Goal: Task Accomplishment & Management: Manage account settings

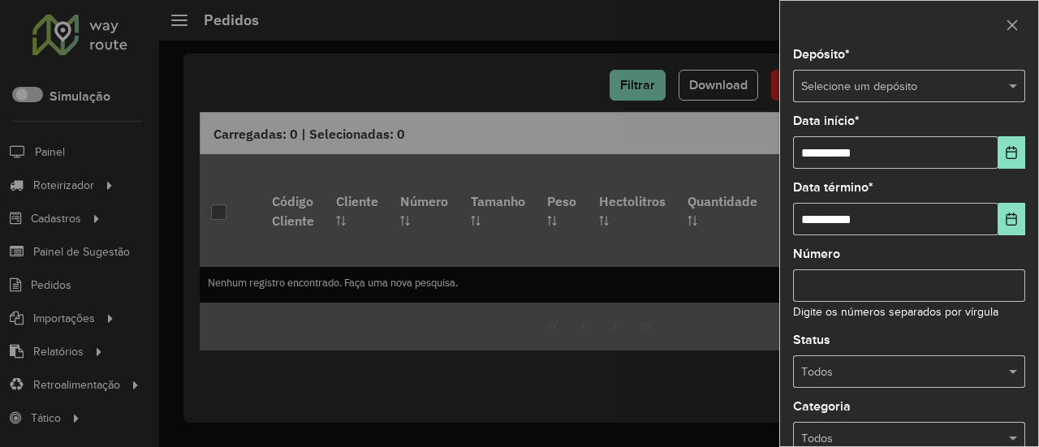
click at [847, 95] on div "Selecione um depósito" at bounding box center [909, 86] width 232 height 32
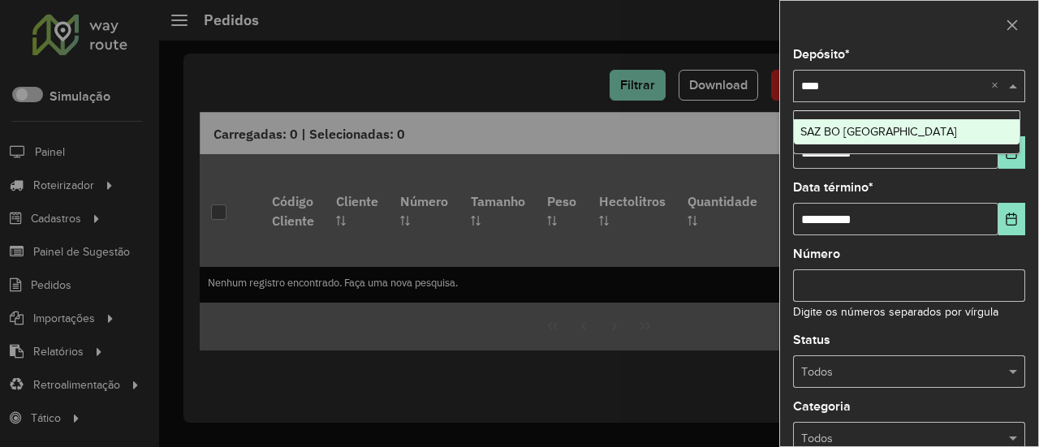
type input "*****"
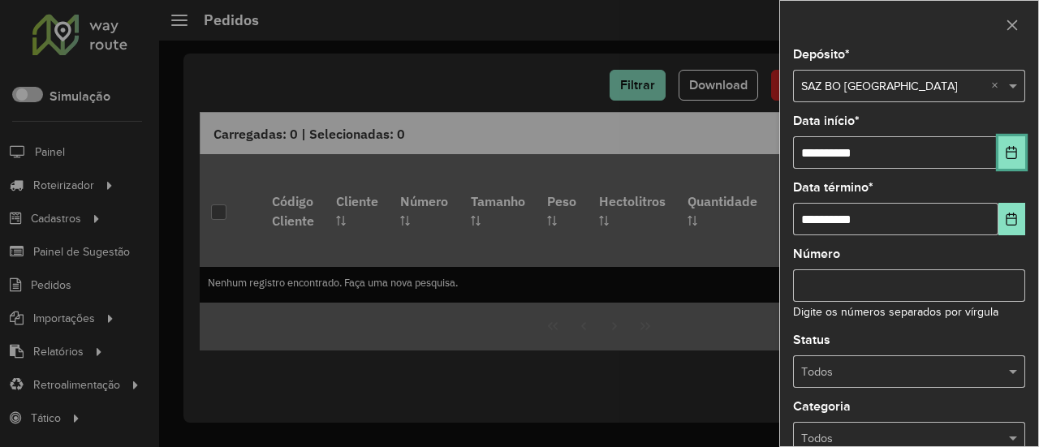
click at [998, 149] on button "Choose Date" at bounding box center [1011, 152] width 27 height 32
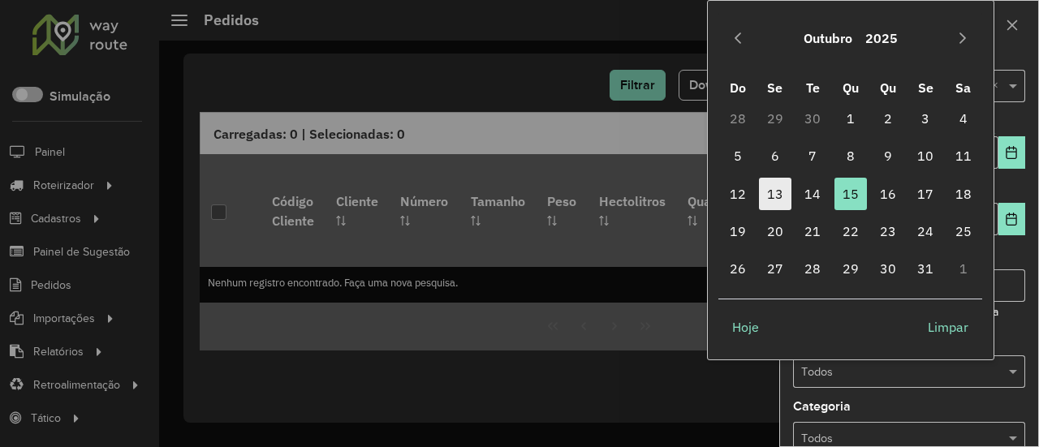
click at [781, 198] on span "13" at bounding box center [775, 194] width 32 height 32
type input "**********"
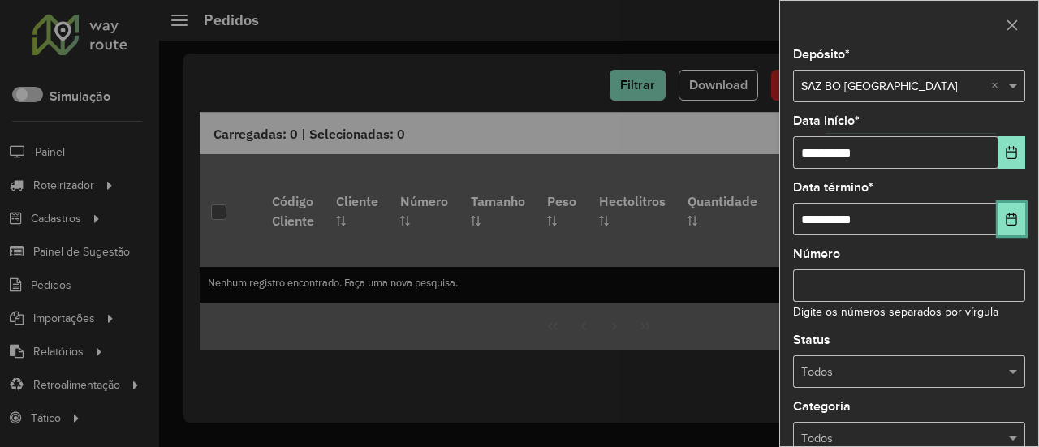
click at [1007, 217] on icon "Choose Date" at bounding box center [1012, 219] width 11 height 13
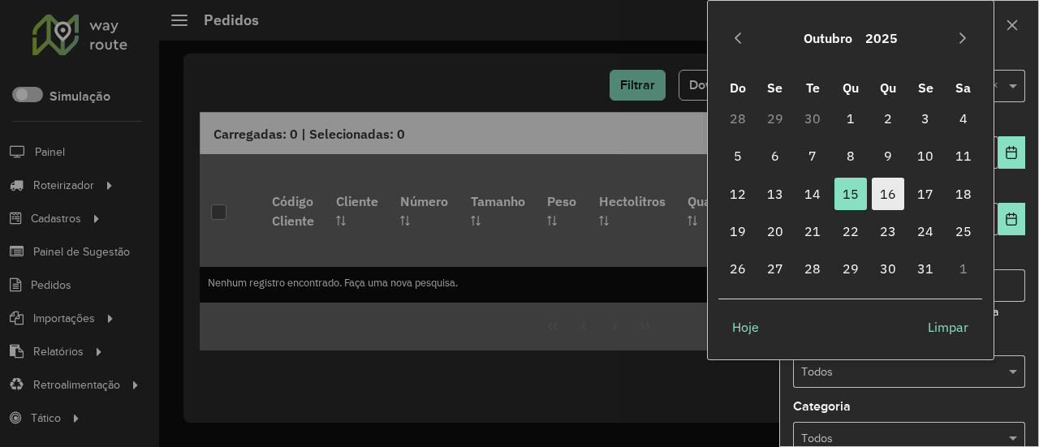
click at [880, 191] on span "16" at bounding box center [888, 194] width 32 height 32
type input "**********"
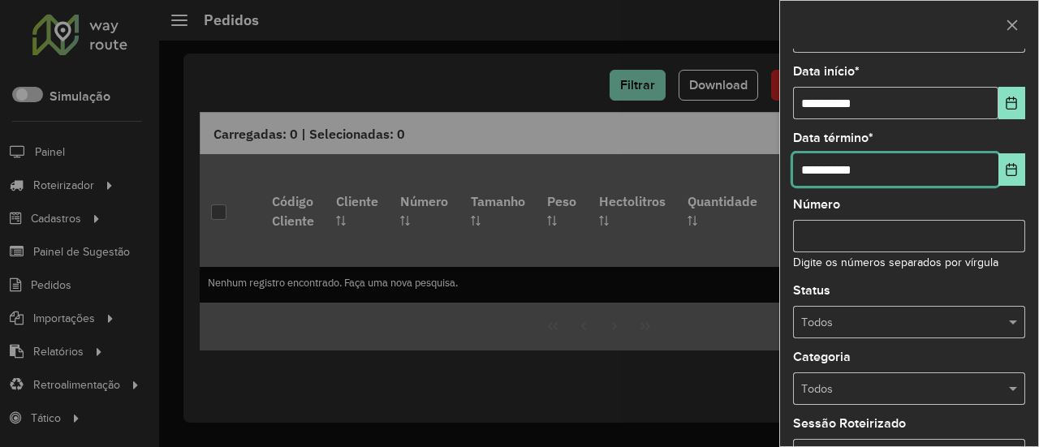
scroll to position [162, 0]
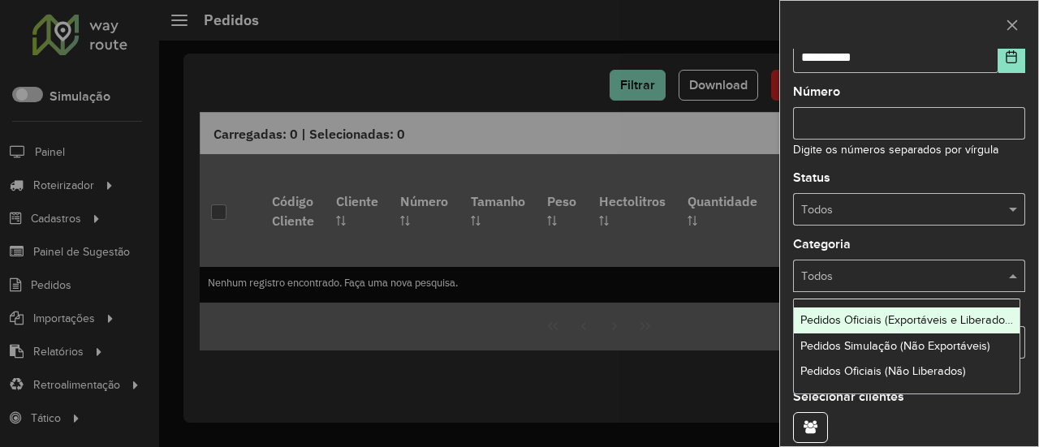
click at [930, 283] on div "Todos" at bounding box center [909, 276] width 232 height 32
click at [895, 208] on input "text" at bounding box center [892, 210] width 183 height 18
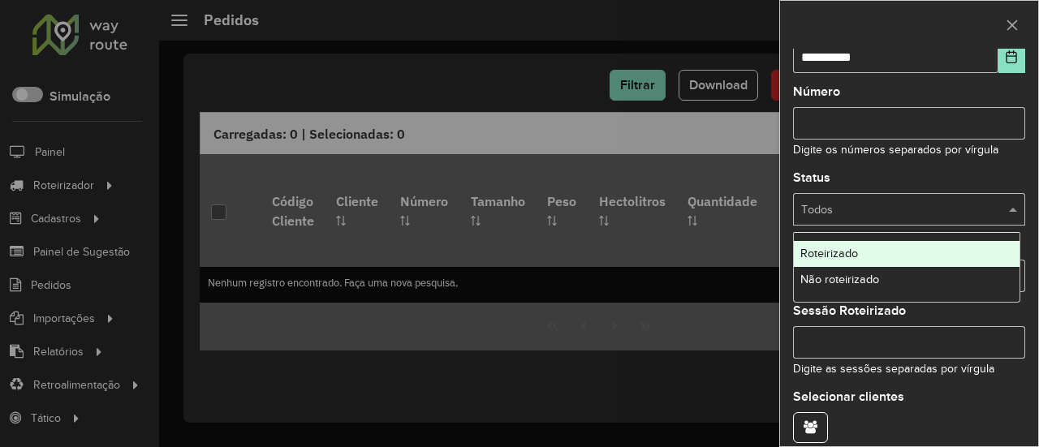
click at [871, 287] on div "Não roteirizado" at bounding box center [907, 280] width 226 height 26
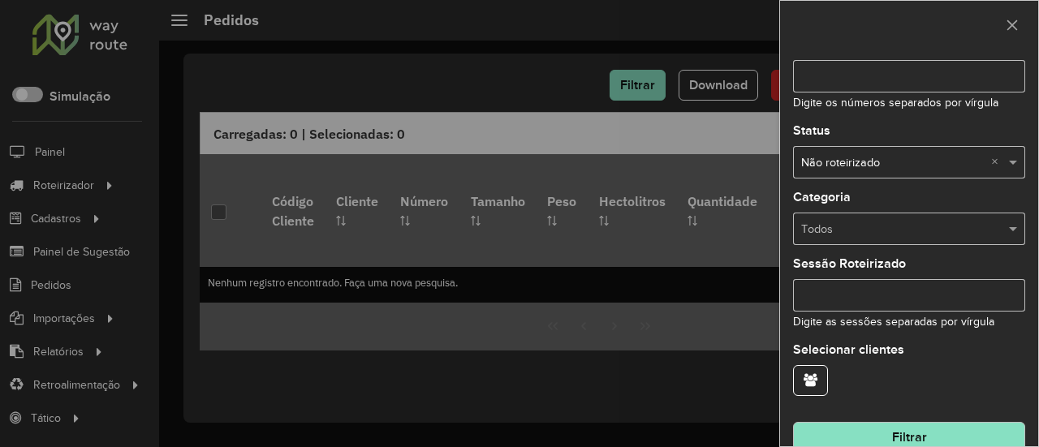
scroll to position [232, 0]
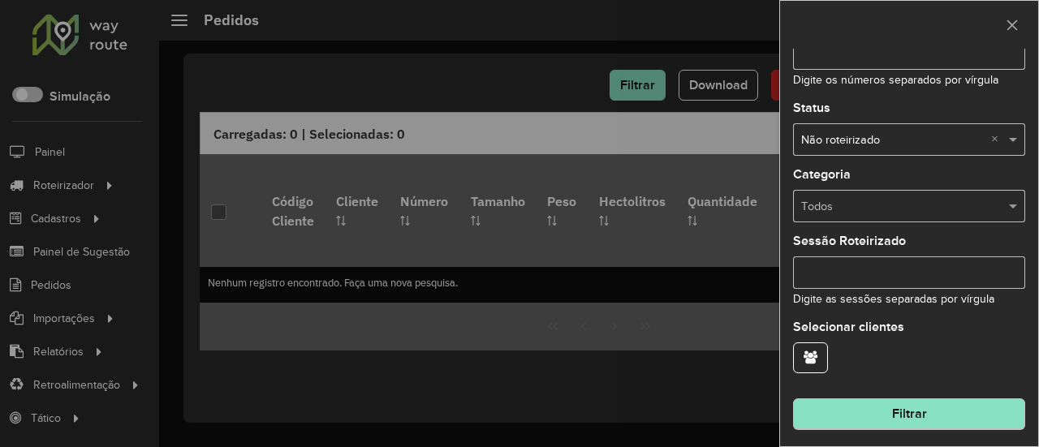
drag, startPoint x: 943, startPoint y: 394, endPoint x: 943, endPoint y: 408, distance: 14.6
click at [943, 394] on hb-field-button "Filtrar" at bounding box center [909, 408] width 232 height 44
click at [943, 408] on button "Filtrar" at bounding box center [909, 414] width 232 height 31
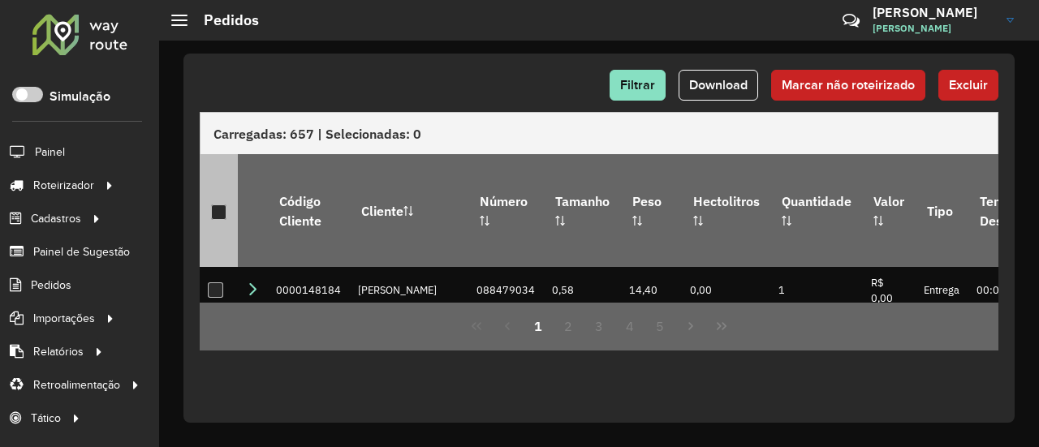
click at [212, 205] on div at bounding box center [218, 212] width 15 height 15
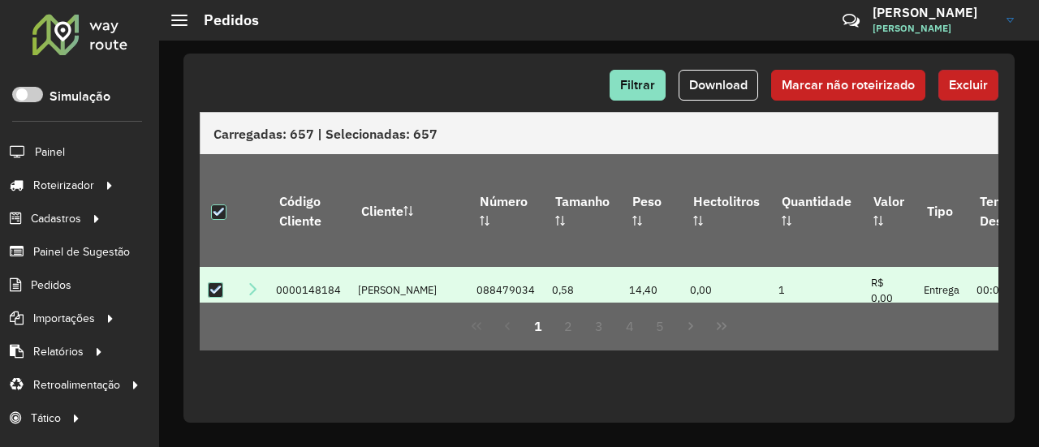
click at [983, 87] on span "Excluir" at bounding box center [968, 85] width 39 height 14
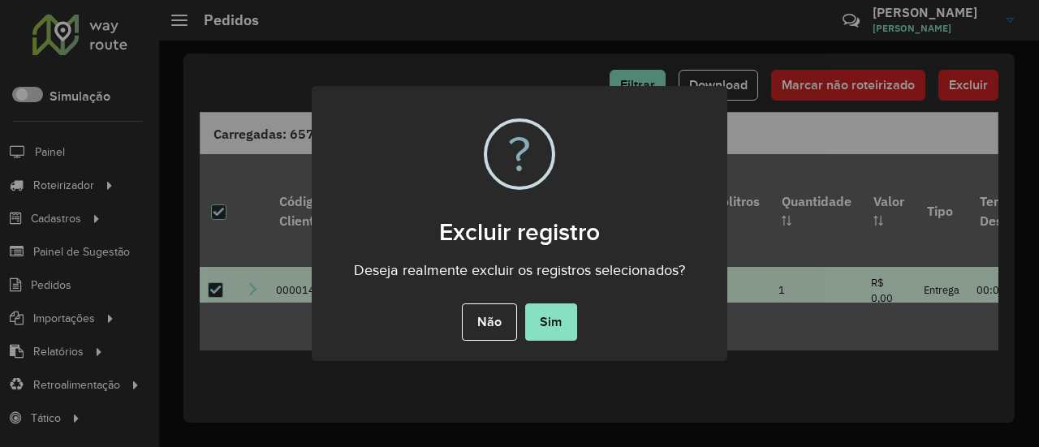
drag, startPoint x: 554, startPoint y: 316, endPoint x: 545, endPoint y: 296, distance: 21.4
click at [551, 311] on button "Sim" at bounding box center [551, 322] width 52 height 37
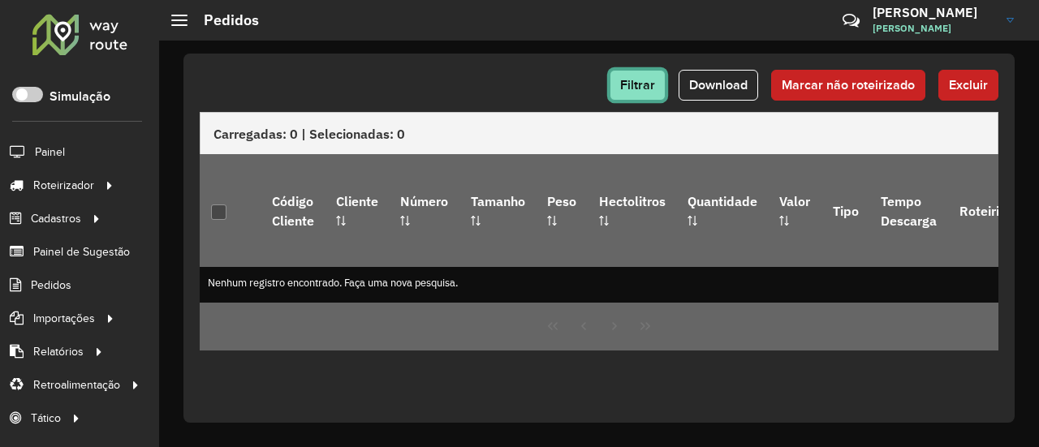
click at [640, 78] on span "Filtrar" at bounding box center [637, 85] width 35 height 14
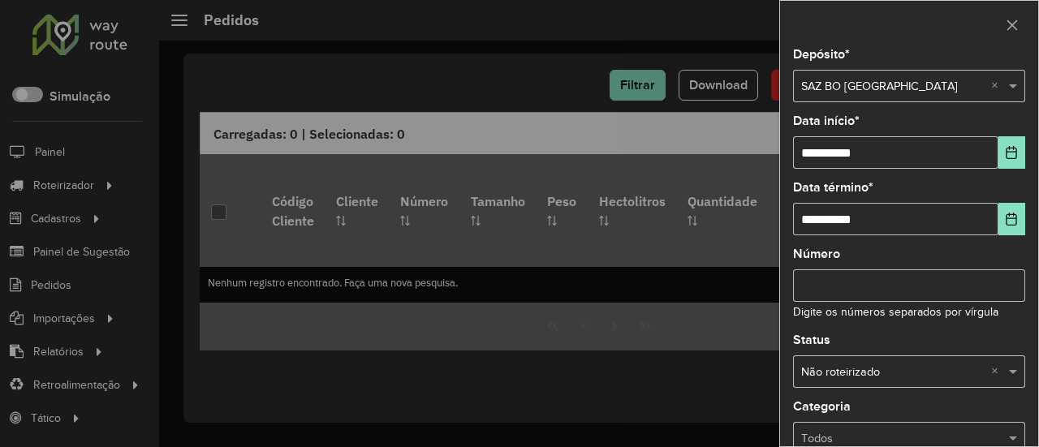
click at [854, 74] on div "Selecione um depósito × SAZ BO El Alto ×" at bounding box center [909, 86] width 232 height 32
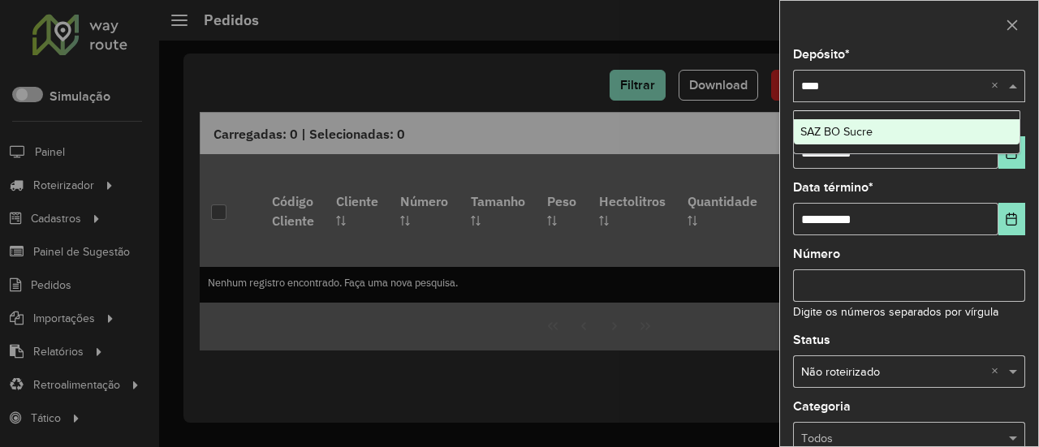
type input "*****"
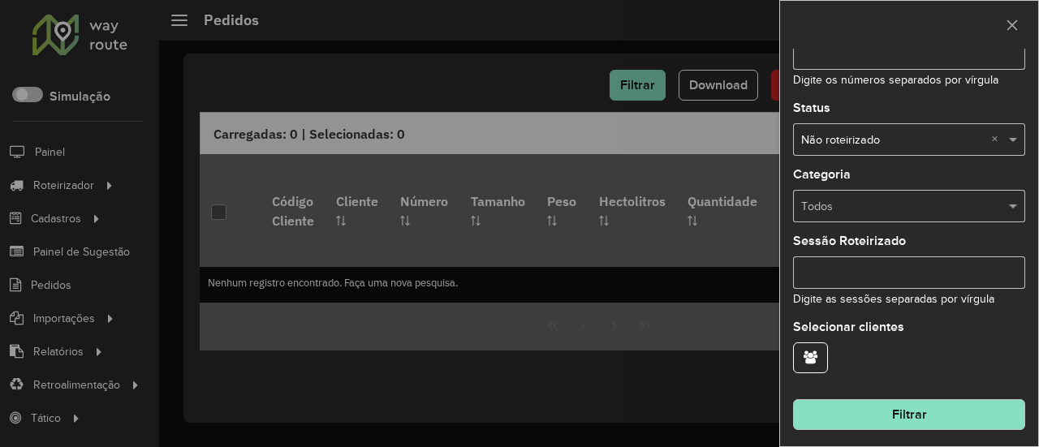
click at [963, 408] on button "Filtrar" at bounding box center [909, 414] width 232 height 31
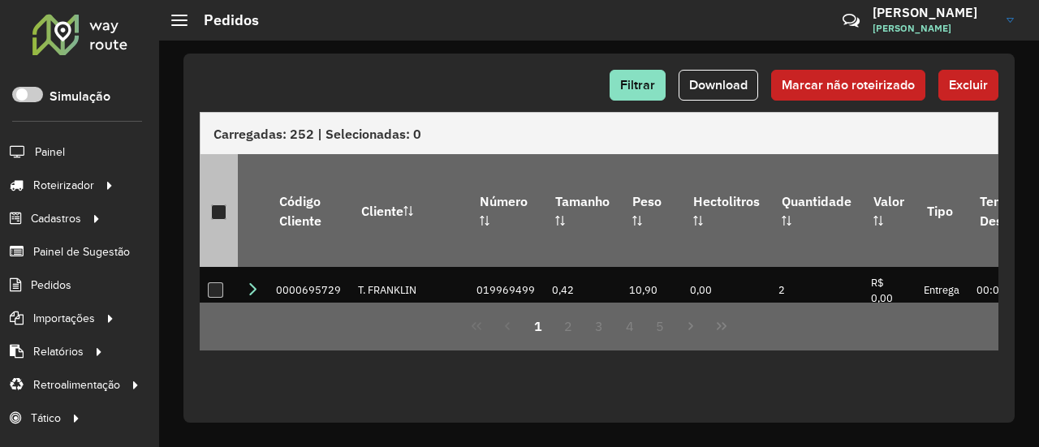
click at [219, 205] on div at bounding box center [218, 212] width 15 height 15
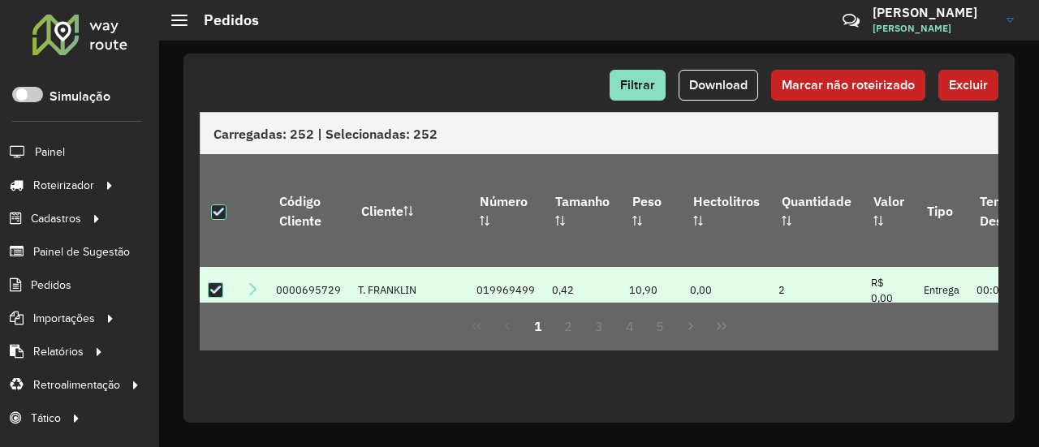
click at [956, 82] on span "Excluir" at bounding box center [968, 85] width 39 height 14
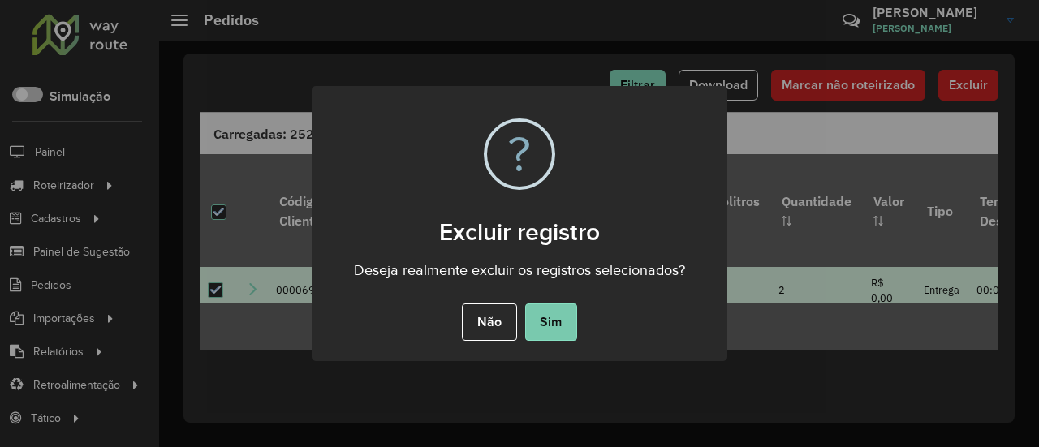
click at [554, 321] on button "Sim" at bounding box center [551, 322] width 52 height 37
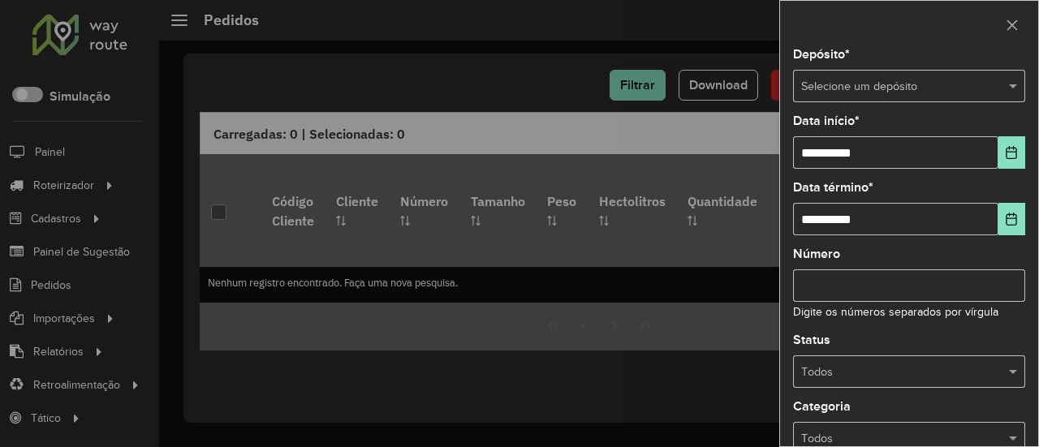
click at [847, 93] on input "text" at bounding box center [892, 87] width 183 height 18
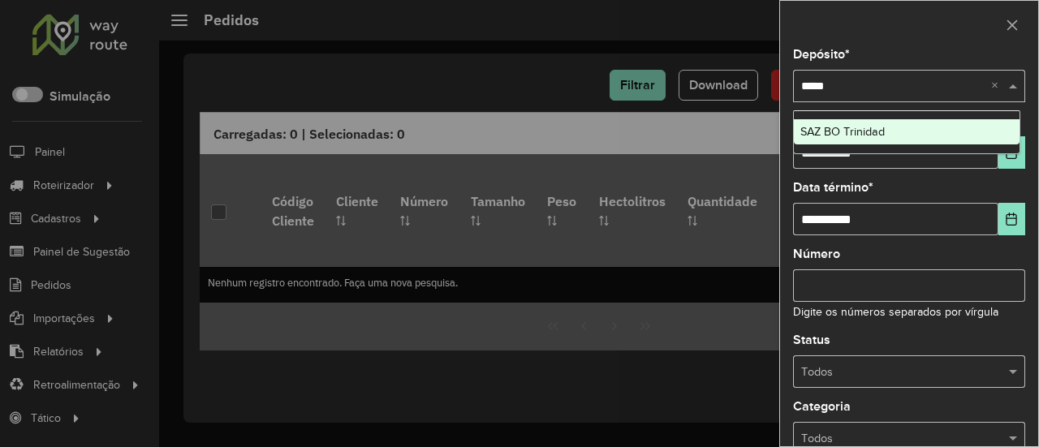
type input "******"
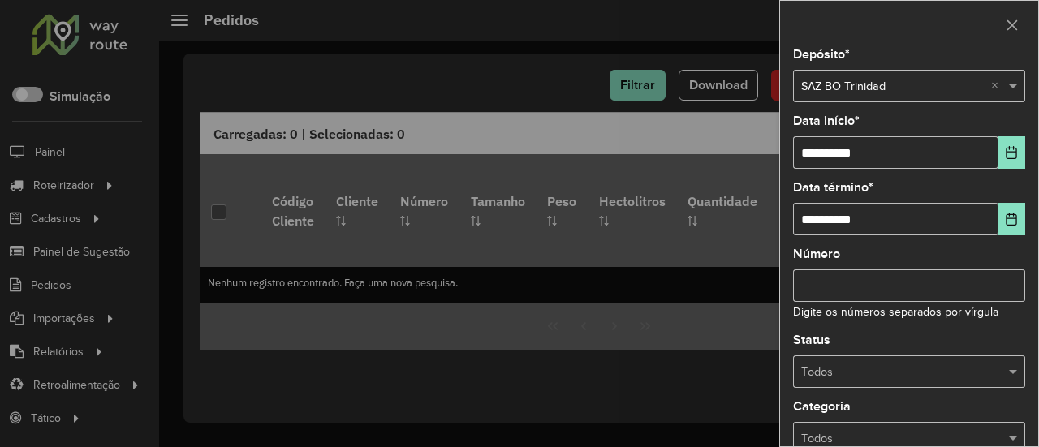
click at [1002, 173] on div "**********" at bounding box center [909, 248] width 258 height 398
click at [1001, 162] on button "Choose Date" at bounding box center [1011, 152] width 27 height 32
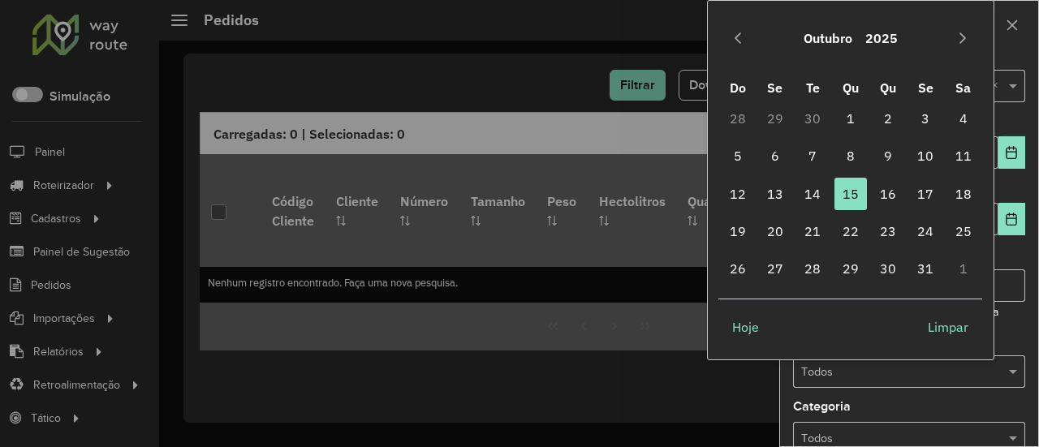
drag, startPoint x: 810, startPoint y: 197, endPoint x: 842, endPoint y: 197, distance: 31.7
click at [810, 197] on span "14" at bounding box center [812, 194] width 32 height 32
type input "**********"
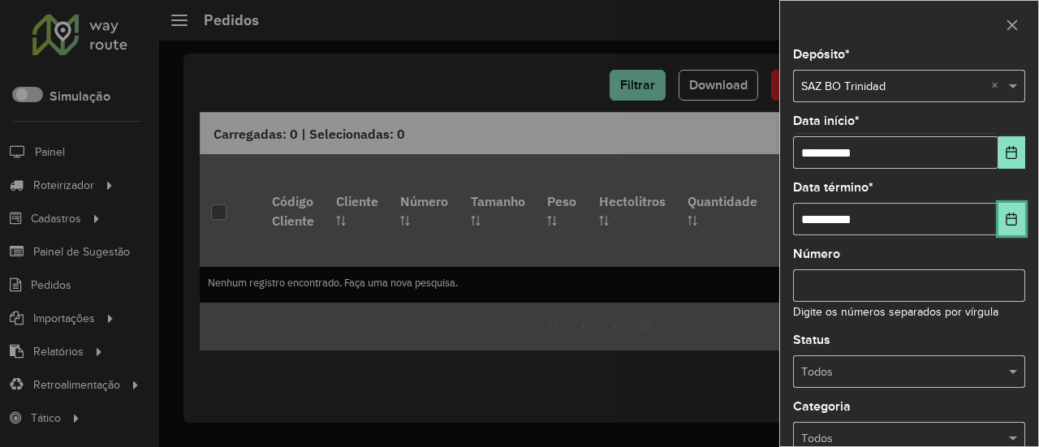
click at [1016, 222] on button "Choose Date" at bounding box center [1011, 219] width 27 height 32
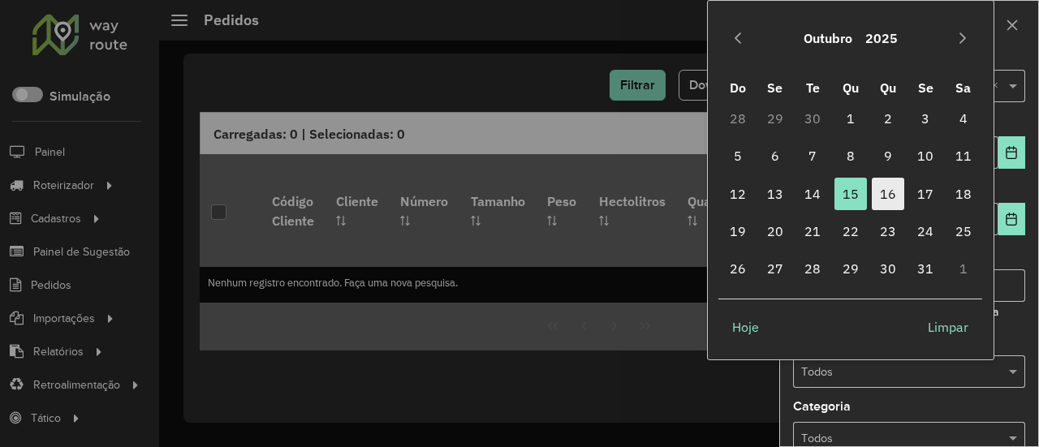
click at [875, 199] on span "16" at bounding box center [888, 194] width 32 height 32
type input "**********"
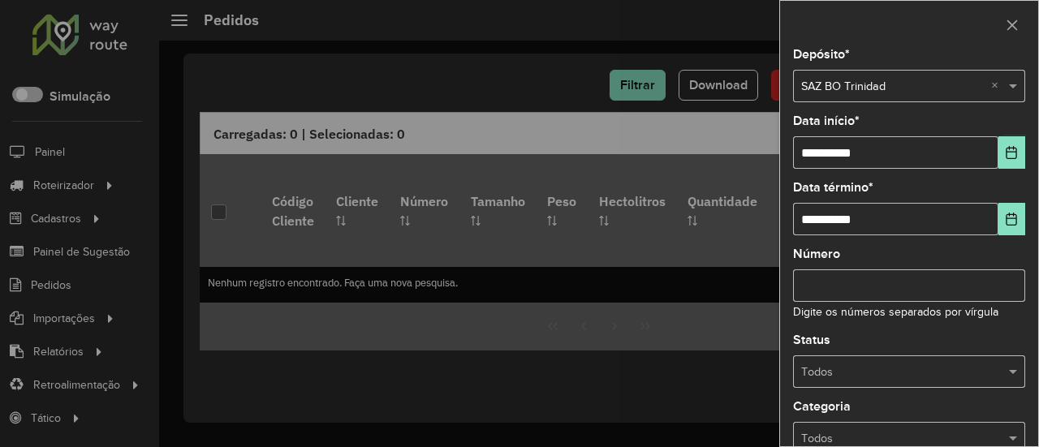
click at [928, 375] on input "text" at bounding box center [892, 373] width 183 height 18
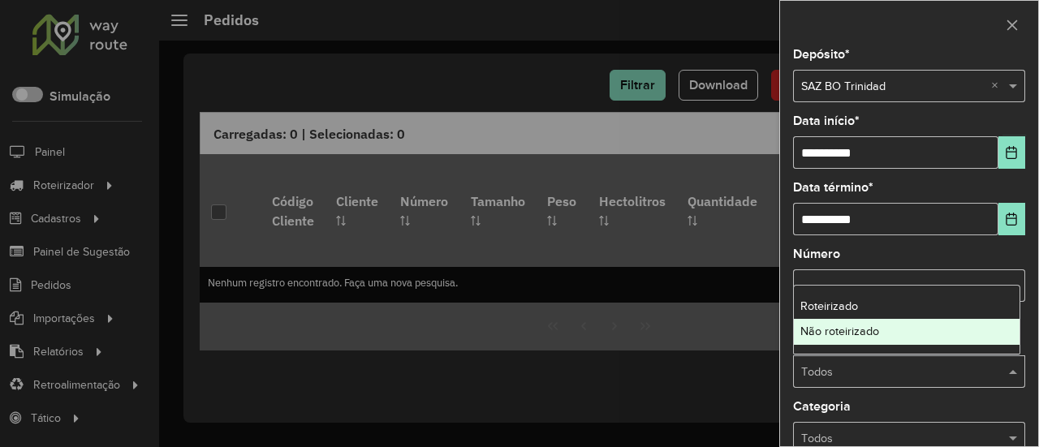
click at [904, 336] on div "Não roteirizado" at bounding box center [907, 332] width 226 height 26
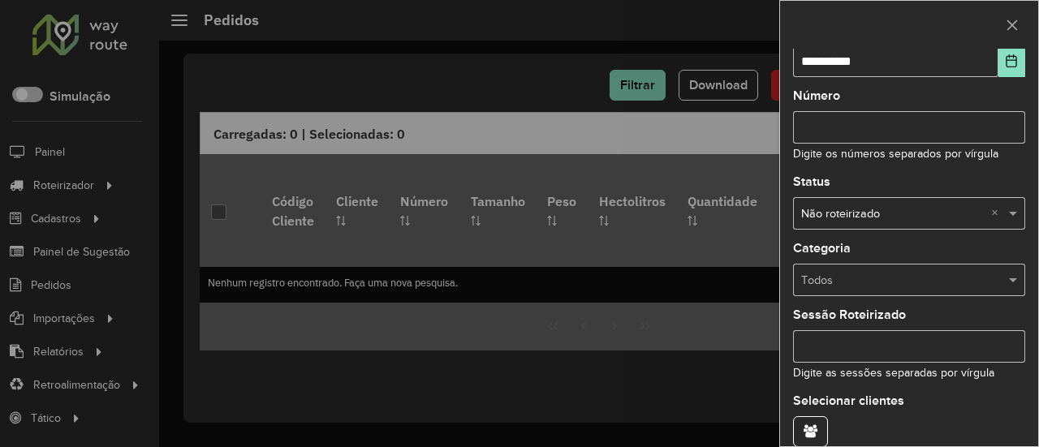
scroll to position [232, 0]
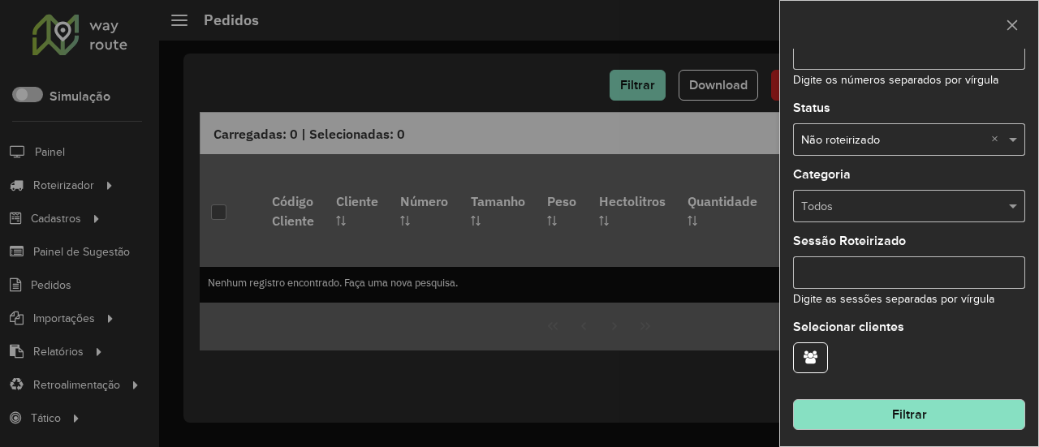
click at [940, 394] on hb-field-button "Filtrar" at bounding box center [909, 408] width 232 height 44
drag, startPoint x: 938, startPoint y: 413, endPoint x: 946, endPoint y: 403, distance: 12.2
click at [938, 412] on button "Filtrar" at bounding box center [909, 414] width 232 height 31
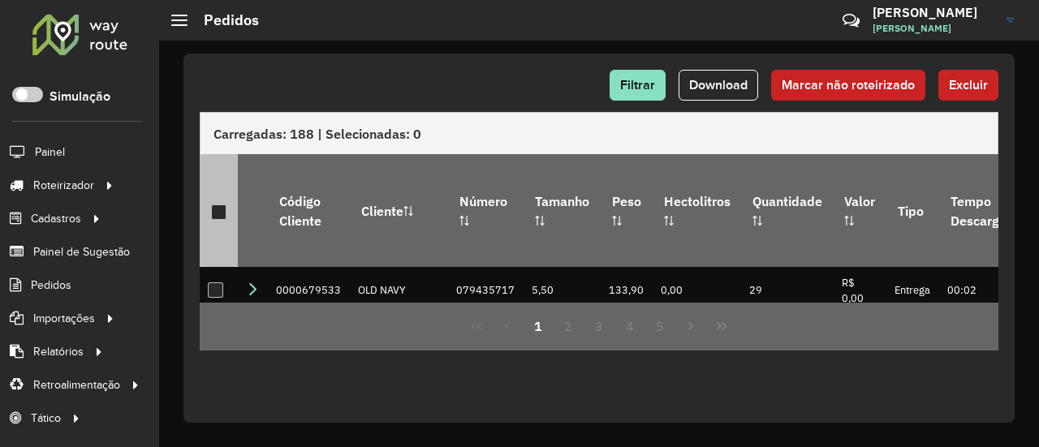
click at [222, 205] on div at bounding box center [218, 212] width 15 height 15
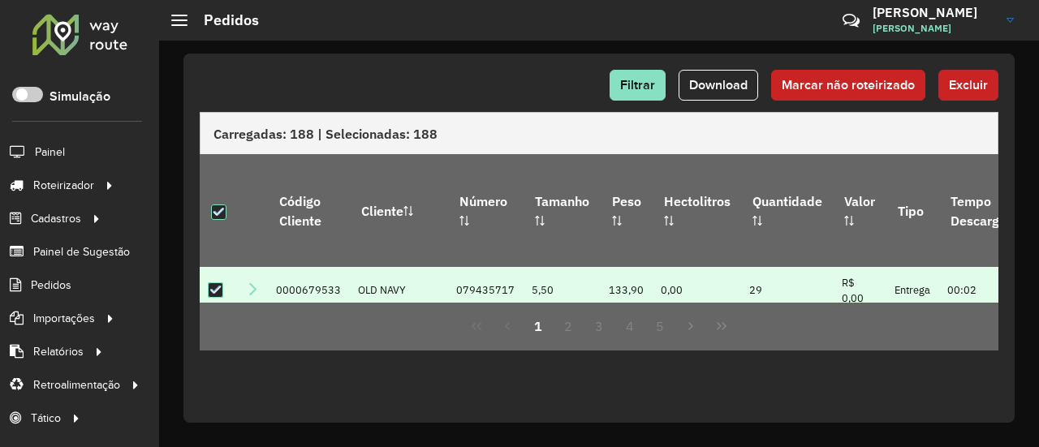
click at [982, 84] on span "Excluir" at bounding box center [968, 85] width 39 height 14
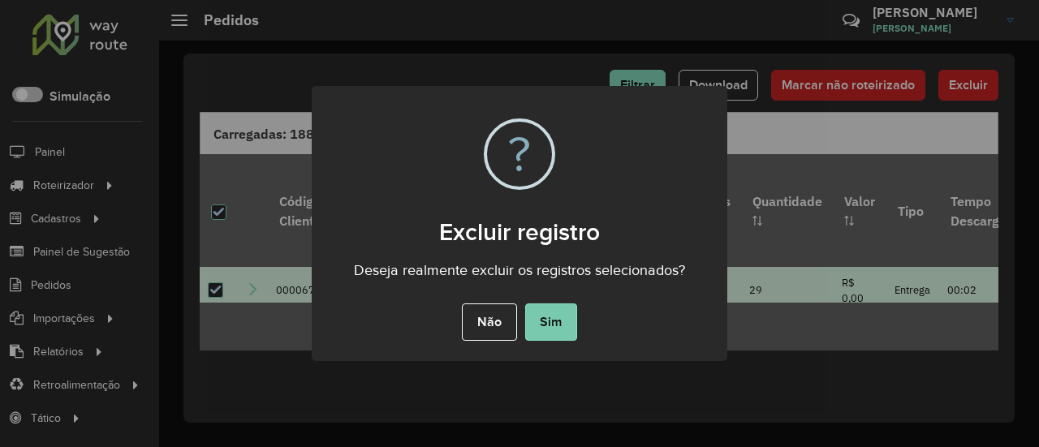
click at [557, 313] on button "Sim" at bounding box center [551, 322] width 52 height 37
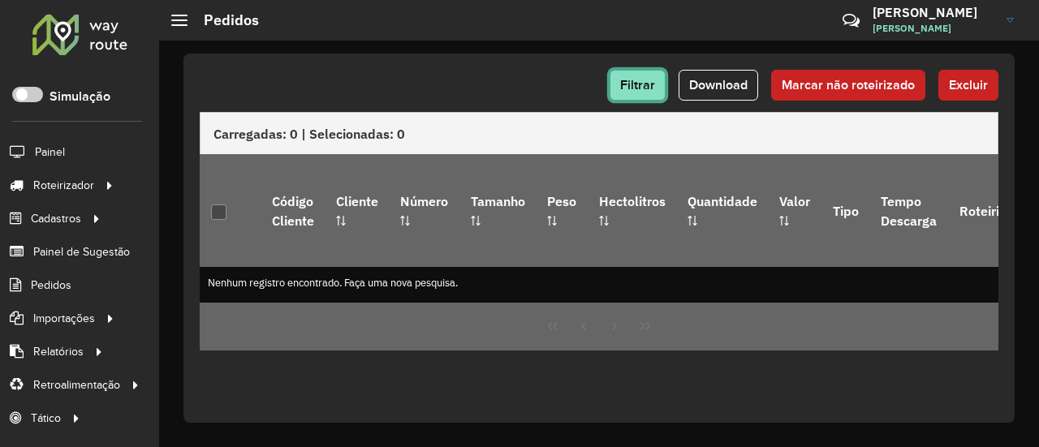
click at [641, 93] on button "Filtrar" at bounding box center [638, 85] width 56 height 31
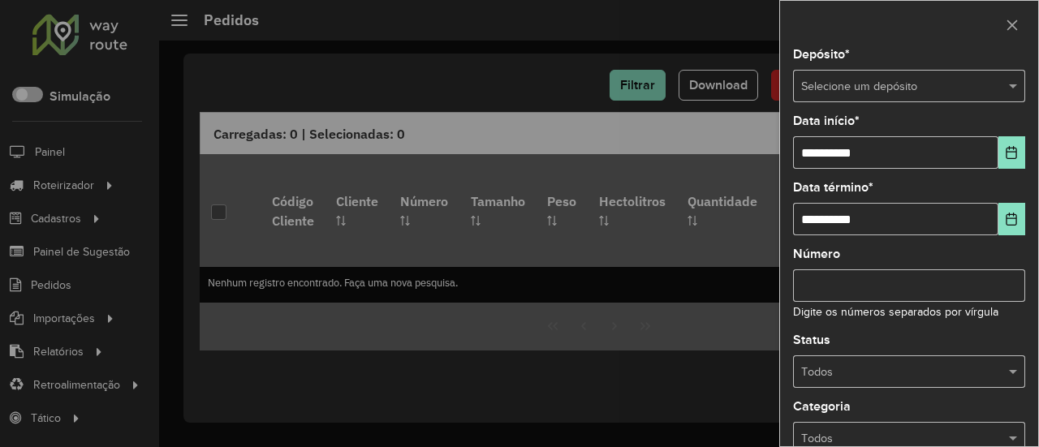
click at [954, 78] on input "text" at bounding box center [892, 87] width 183 height 18
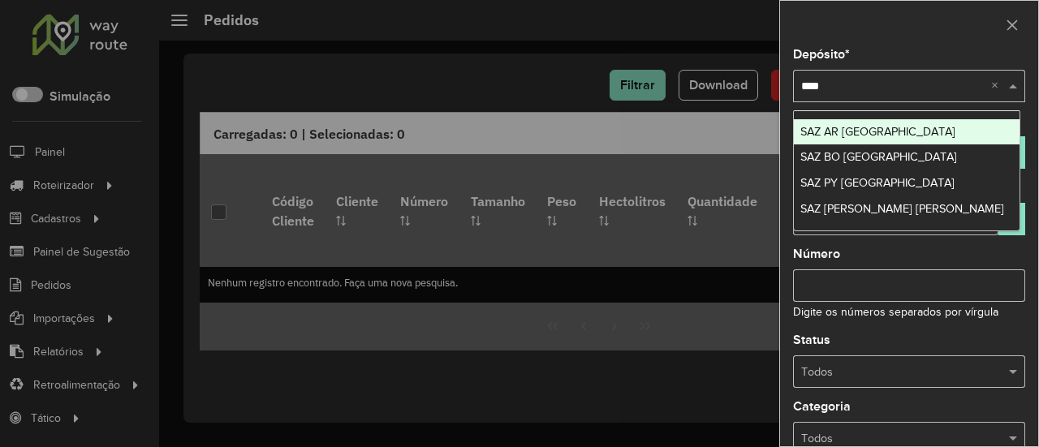
type input "*****"
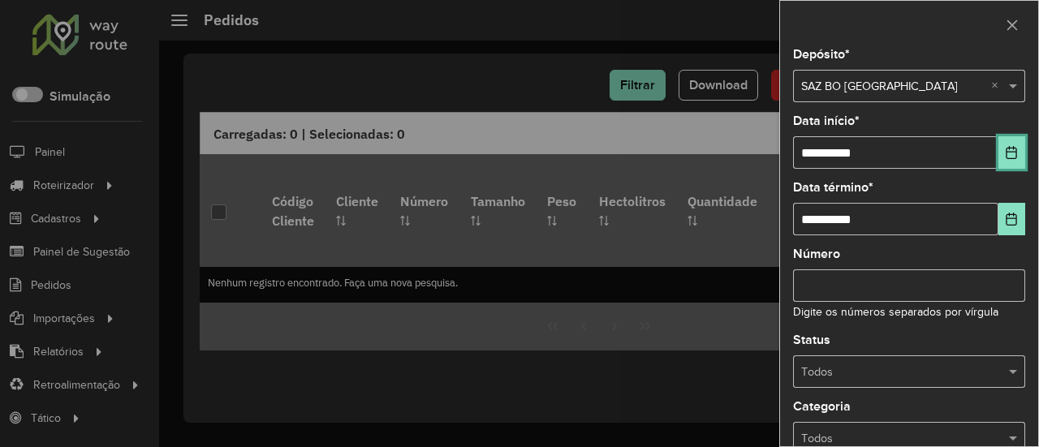
click at [1000, 157] on button "Choose Date" at bounding box center [1011, 152] width 27 height 32
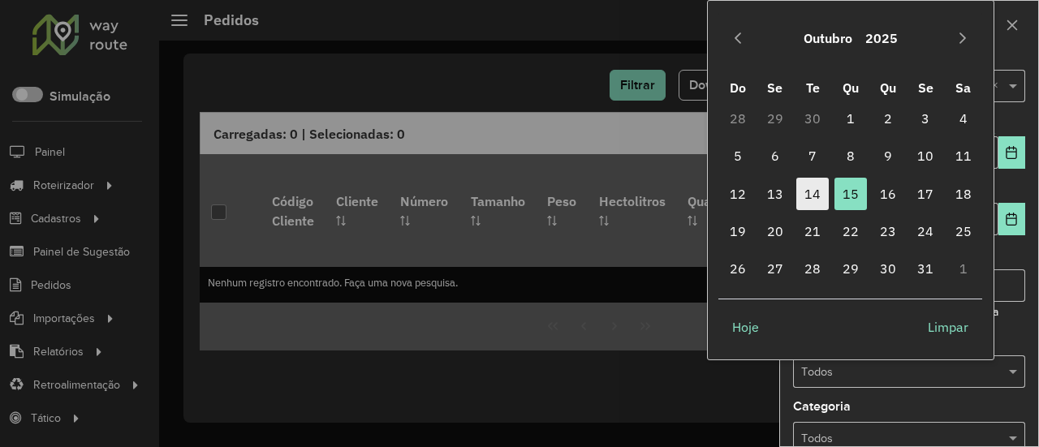
click at [815, 192] on span "14" at bounding box center [812, 194] width 32 height 32
type input "**********"
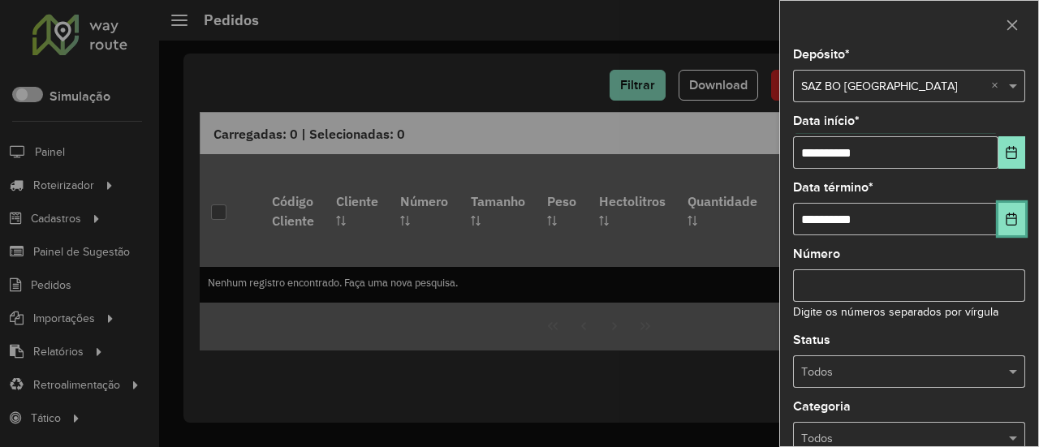
click at [1008, 223] on icon "Choose Date" at bounding box center [1011, 219] width 13 height 13
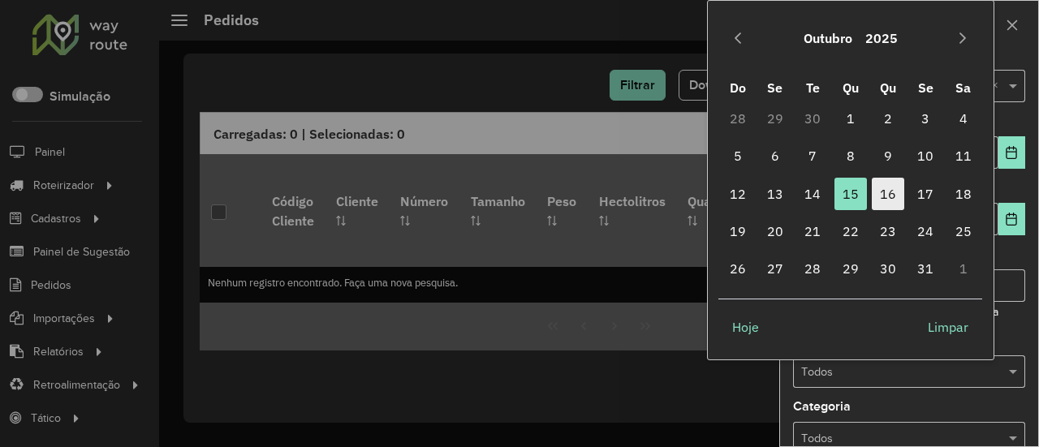
click at [882, 191] on span "16" at bounding box center [888, 194] width 32 height 32
type input "**********"
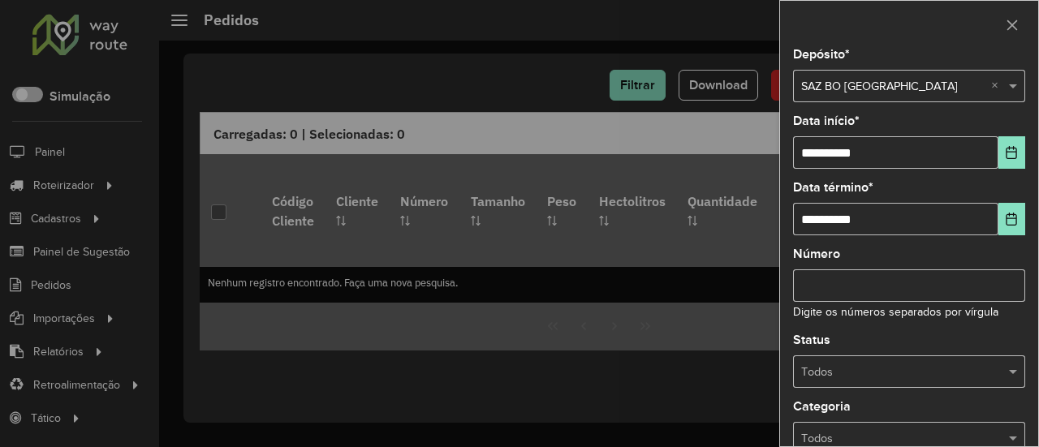
click at [838, 366] on input "text" at bounding box center [892, 373] width 183 height 18
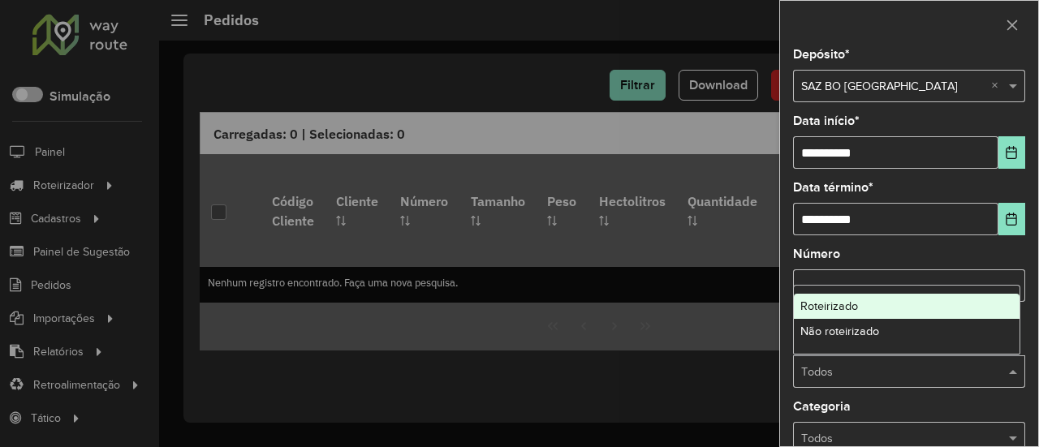
click at [870, 314] on div "Roteirizado" at bounding box center [907, 307] width 226 height 26
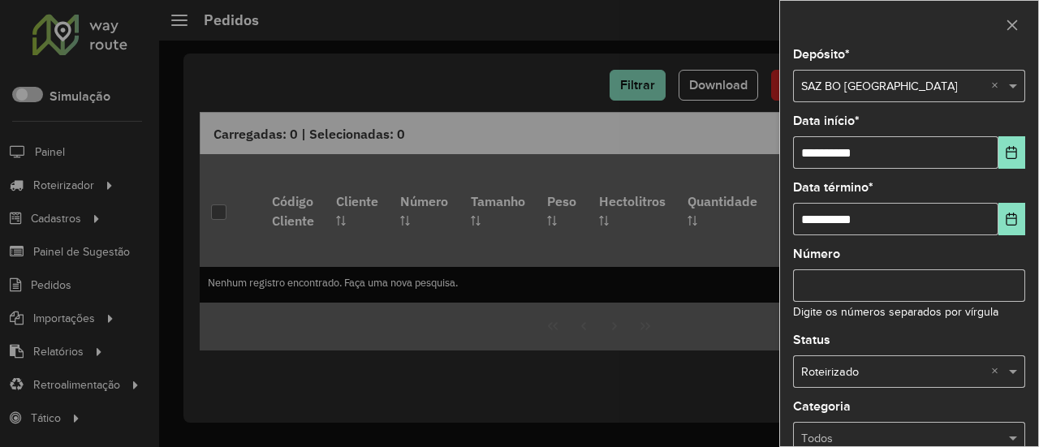
click at [859, 373] on input "text" at bounding box center [892, 373] width 183 height 18
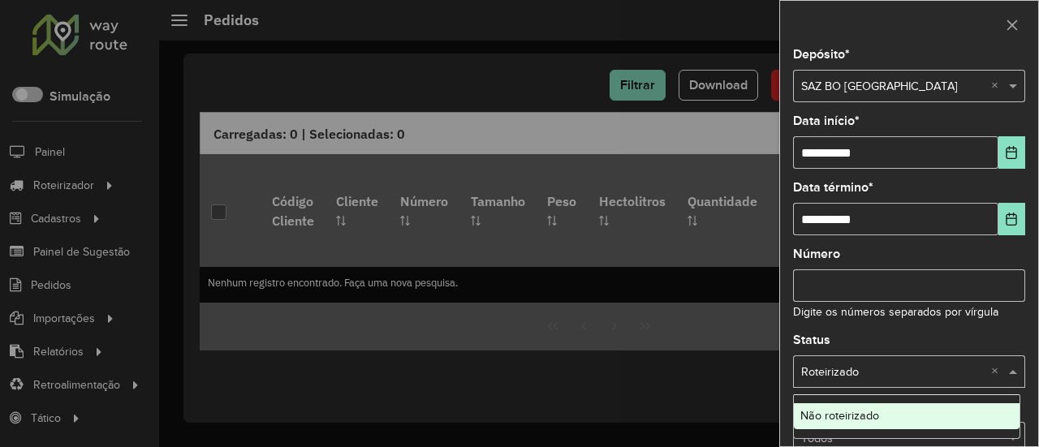
click at [854, 413] on span "Não roteirizado" at bounding box center [839, 415] width 79 height 13
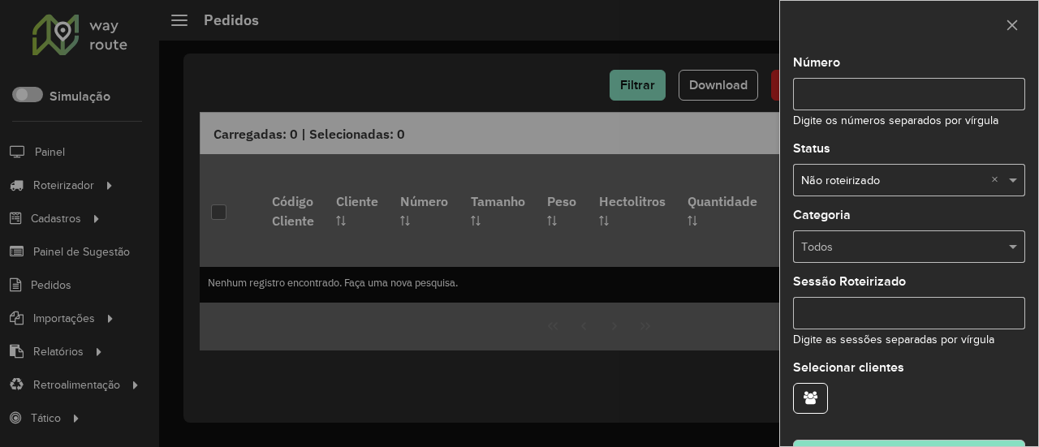
scroll to position [232, 0]
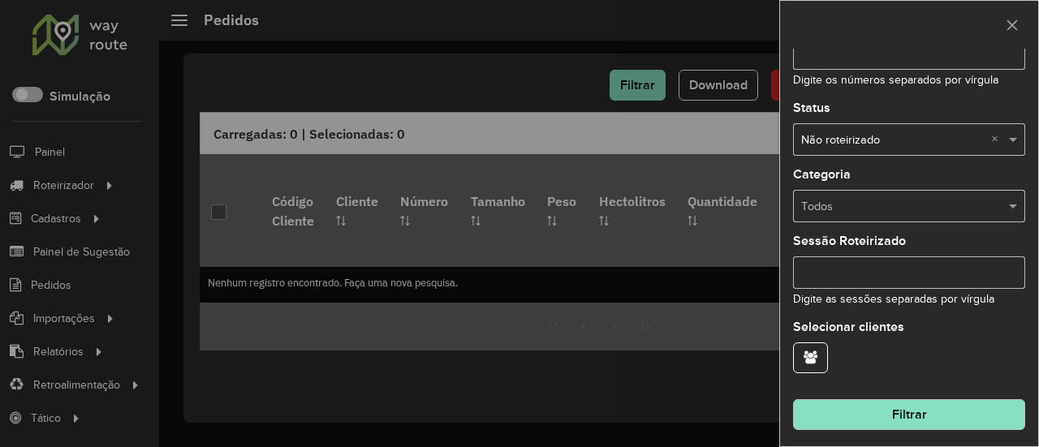
click at [889, 403] on button "Filtrar" at bounding box center [909, 414] width 232 height 31
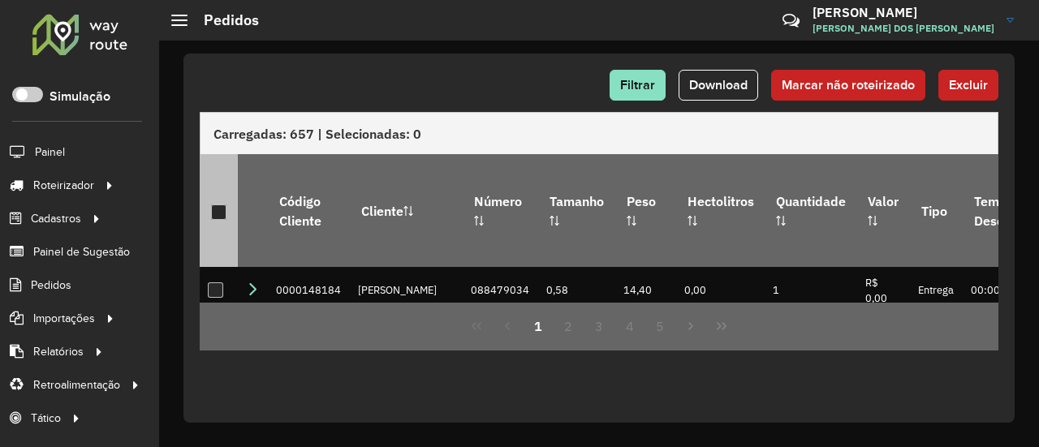
click at [214, 205] on div at bounding box center [218, 212] width 15 height 15
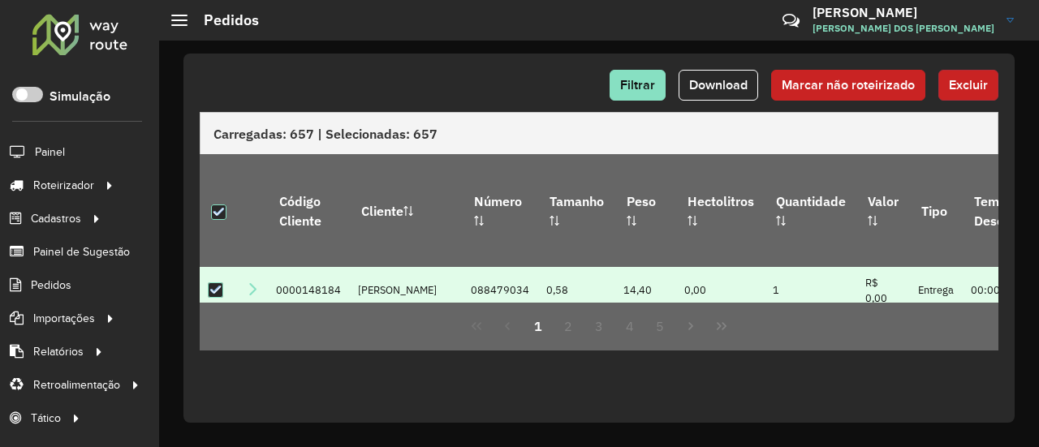
click at [952, 88] on span "Excluir" at bounding box center [968, 85] width 39 height 14
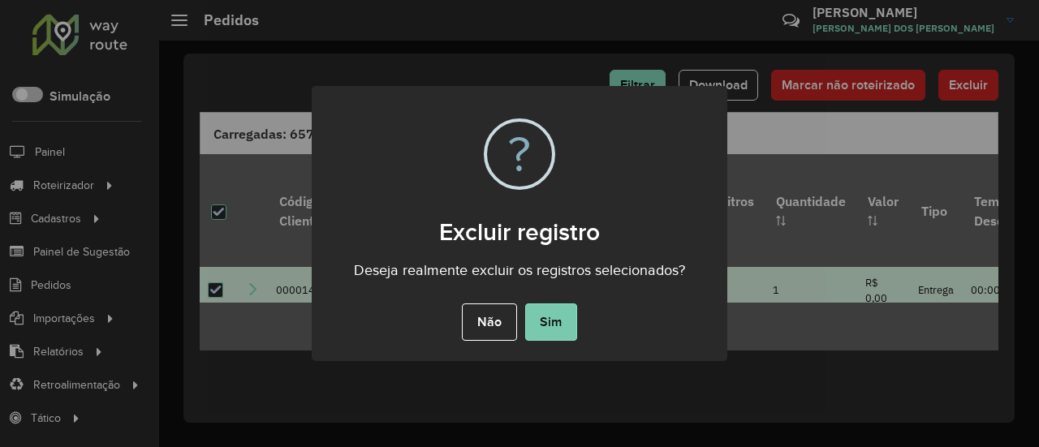
click at [557, 319] on button "Sim" at bounding box center [551, 322] width 52 height 37
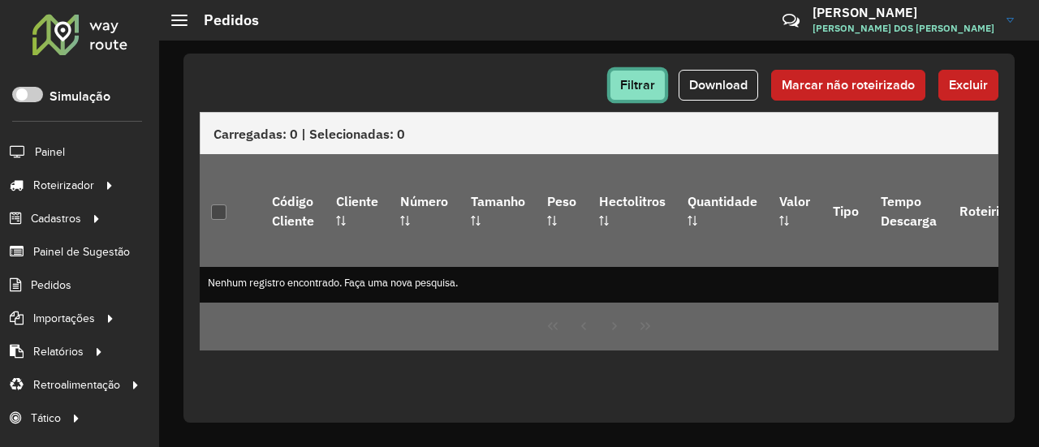
click at [630, 82] on span "Filtrar" at bounding box center [637, 85] width 35 height 14
